Goal: Task Accomplishment & Management: Use online tool/utility

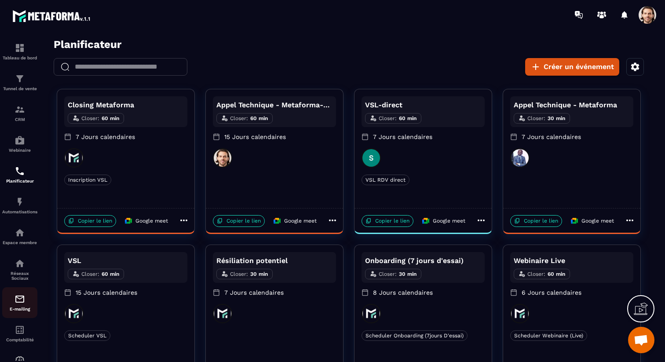
click at [26, 305] on div "E-mailing" at bounding box center [19, 303] width 35 height 18
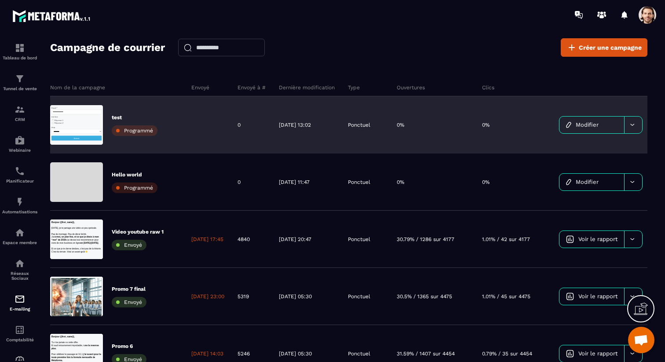
click at [597, 124] on span "Modifier" at bounding box center [587, 124] width 23 height 7
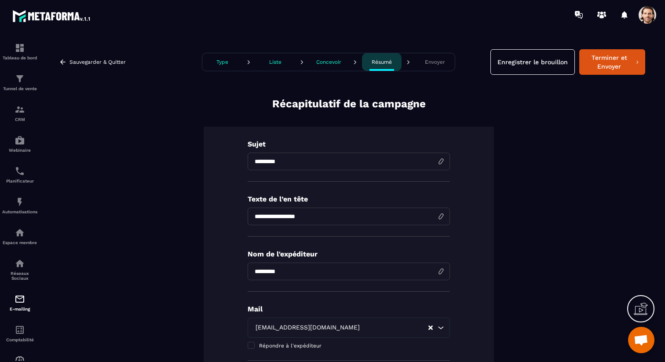
click at [330, 65] on button "Concevoir" at bounding box center [329, 62] width 40 height 18
